Goal: Find specific page/section: Find specific page/section

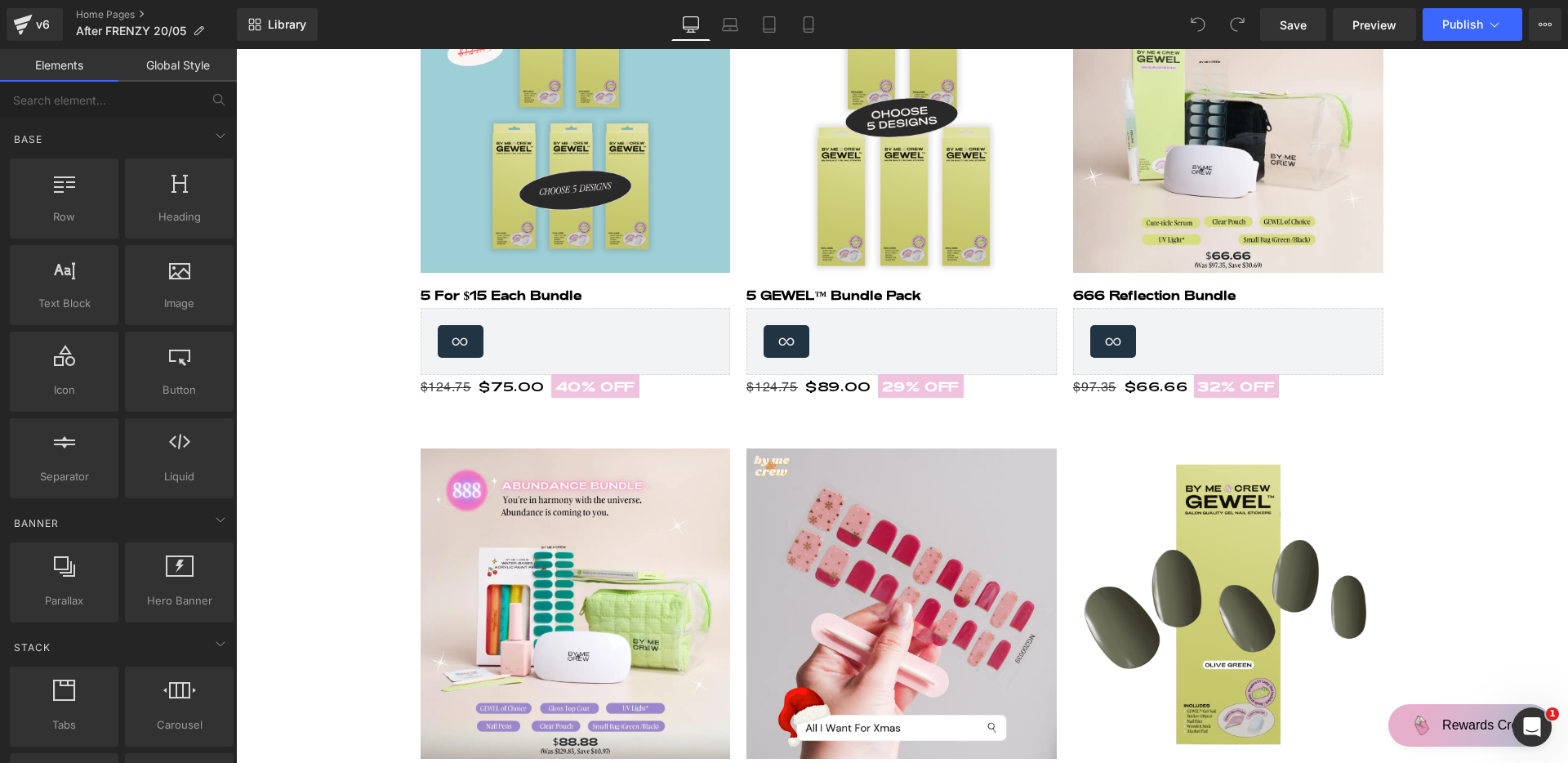
scroll to position [2430, 0]
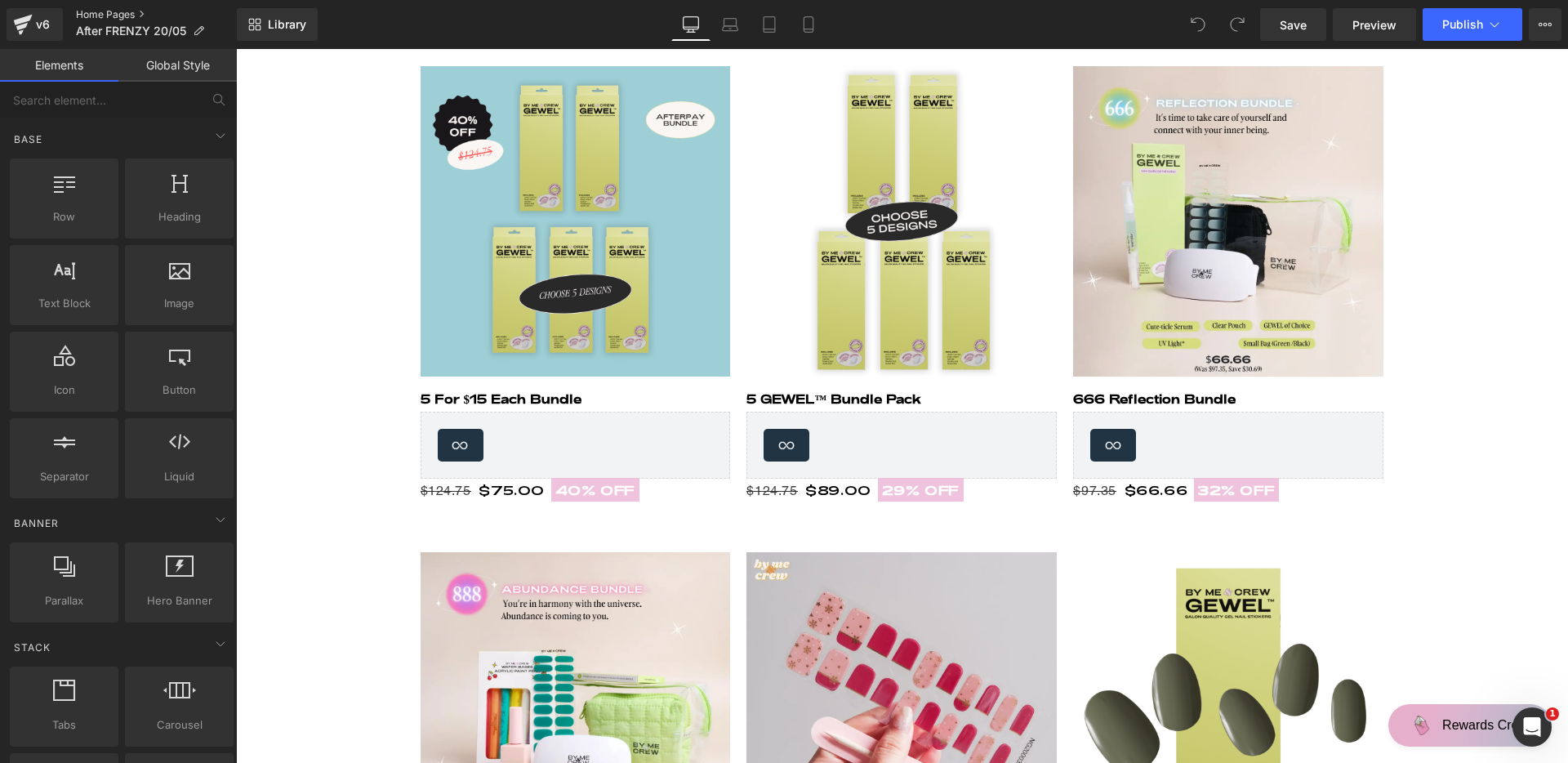
click at [126, 15] on link "Home Pages" at bounding box center [156, 14] width 161 height 13
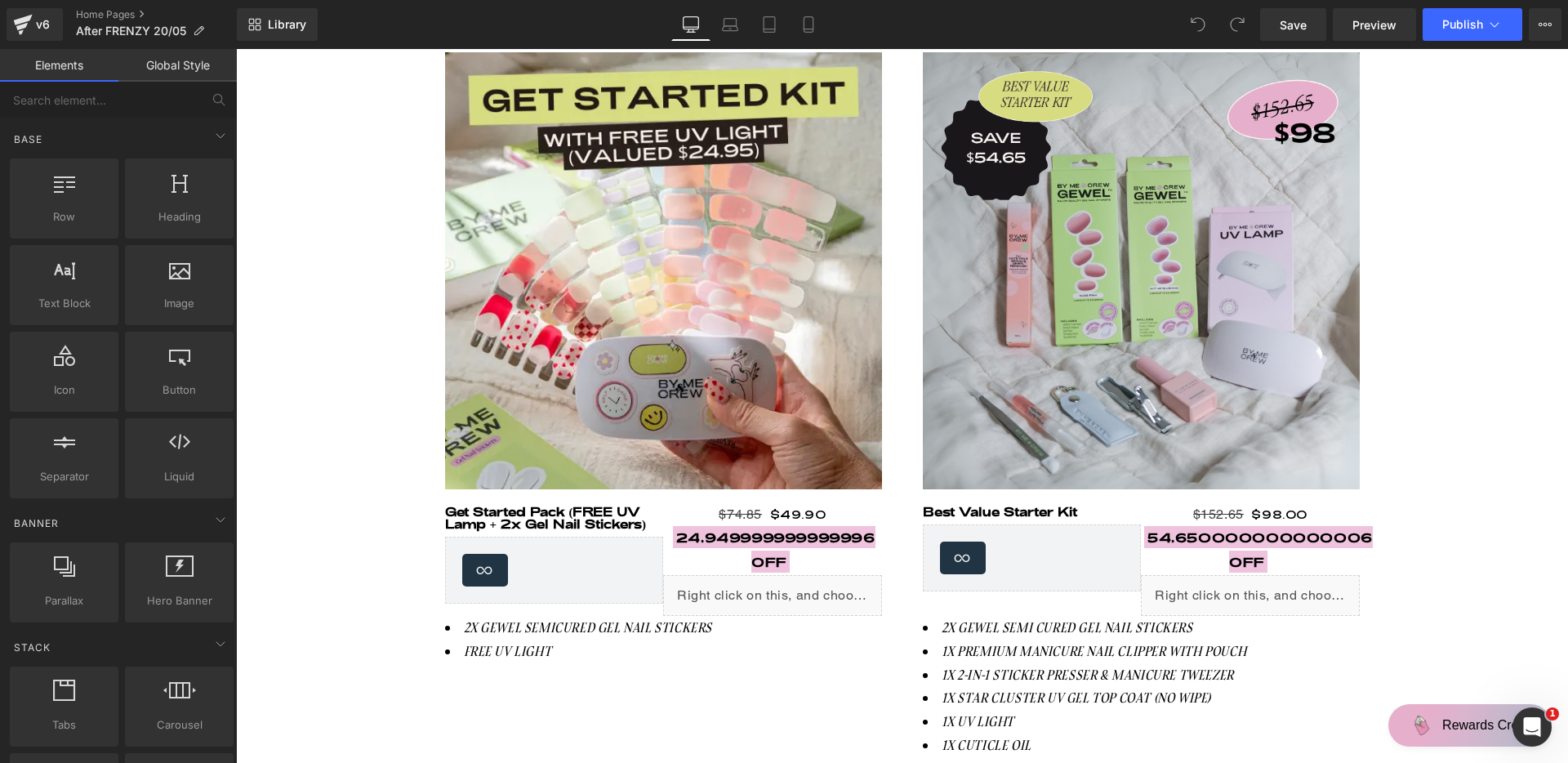
scroll to position [1546, 0]
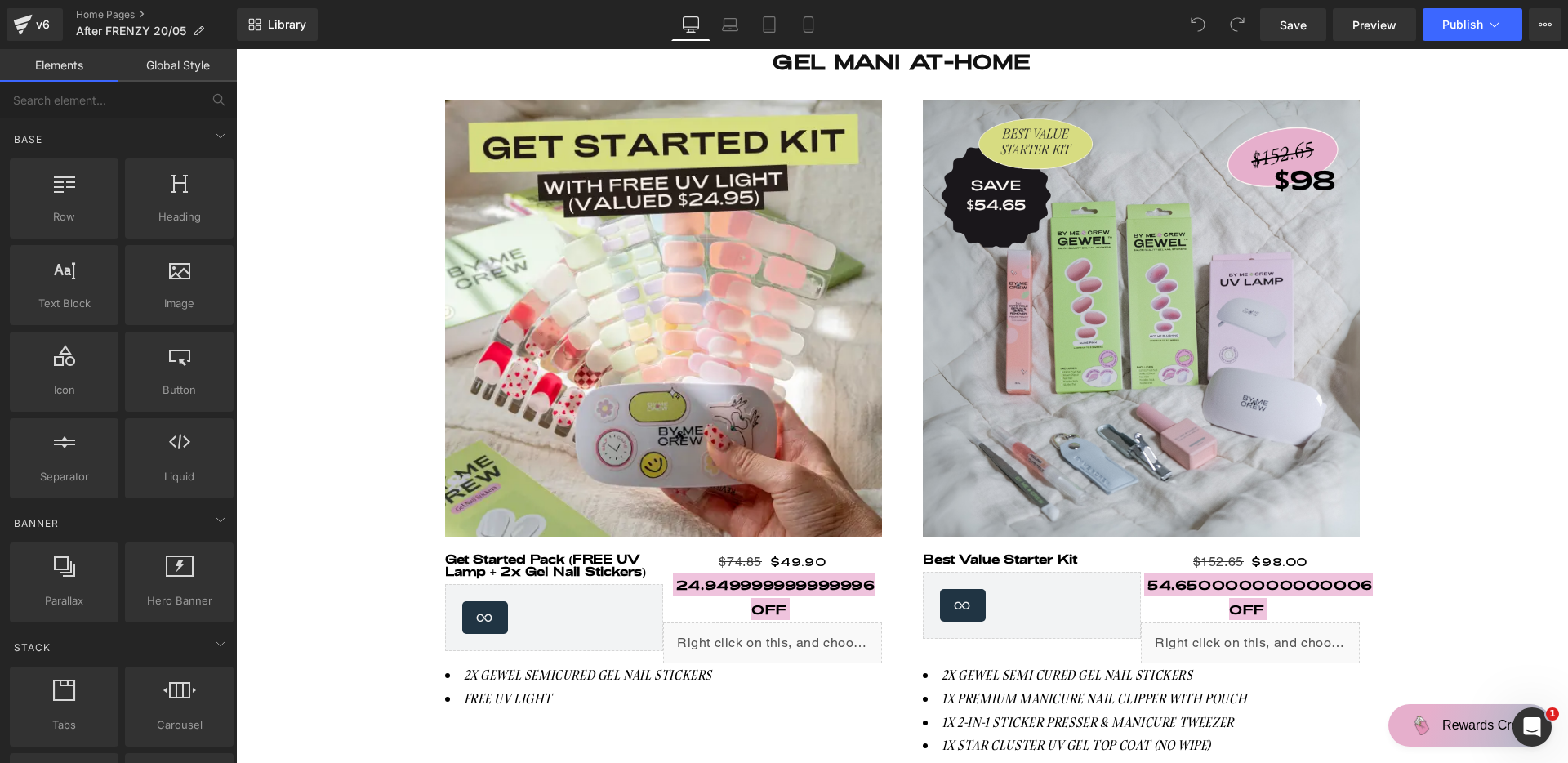
drag, startPoint x: 131, startPoint y: 14, endPoint x: 1023, endPoint y: 5, distance: 892.0
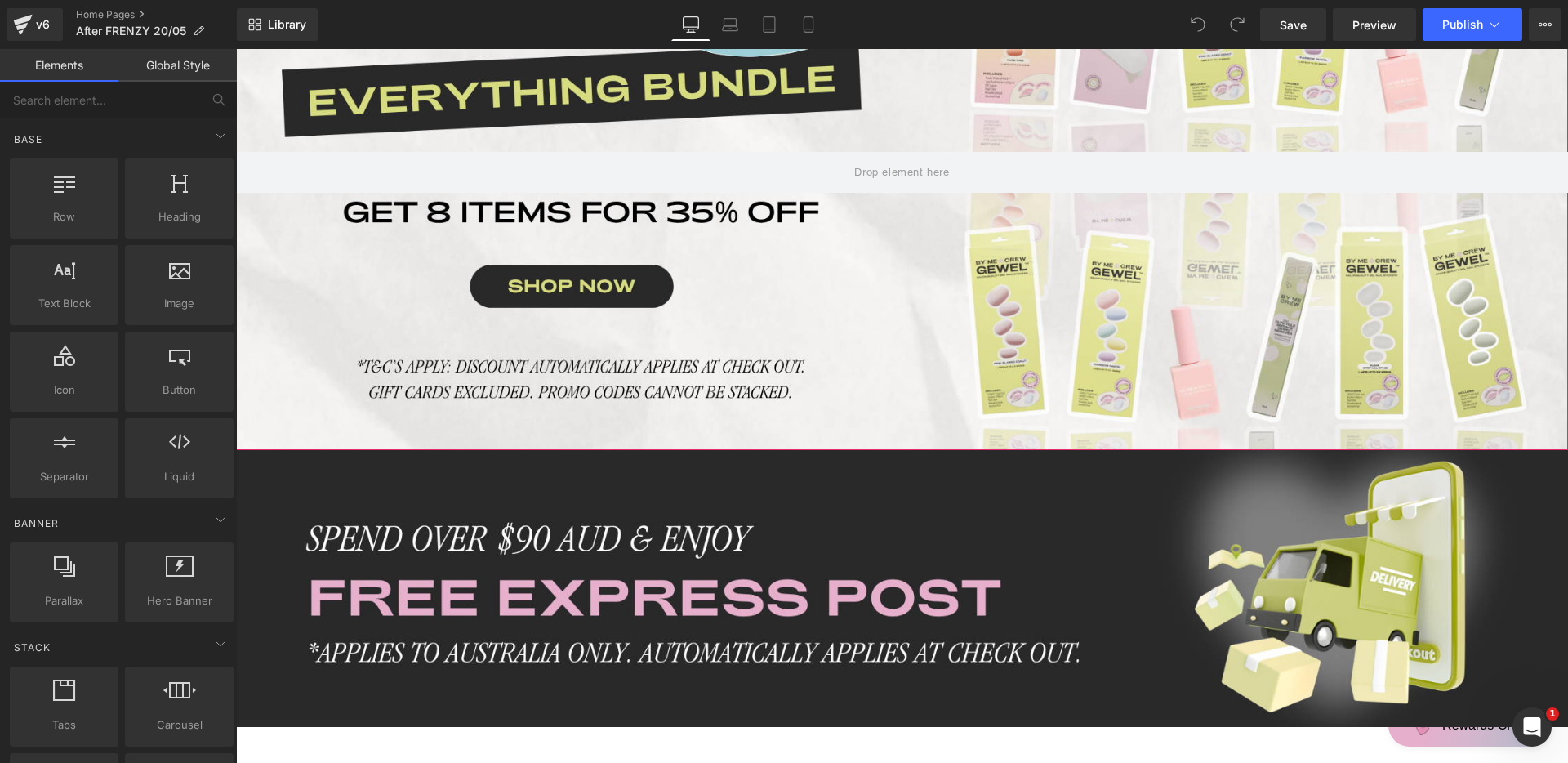
scroll to position [108, 0]
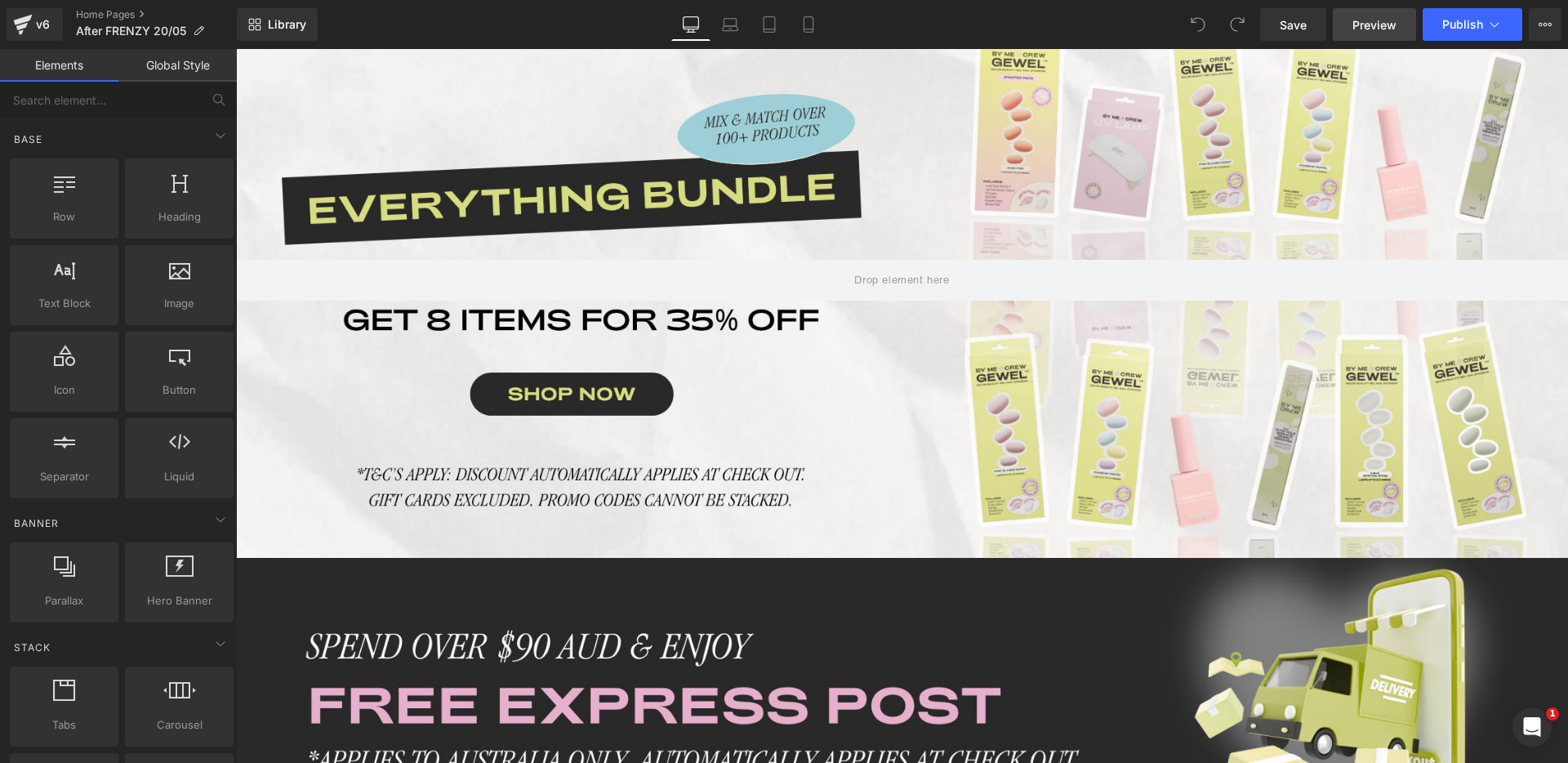
click at [1372, 25] on span "Preview" at bounding box center [1375, 25] width 44 height 17
